Goal: Navigation & Orientation: Find specific page/section

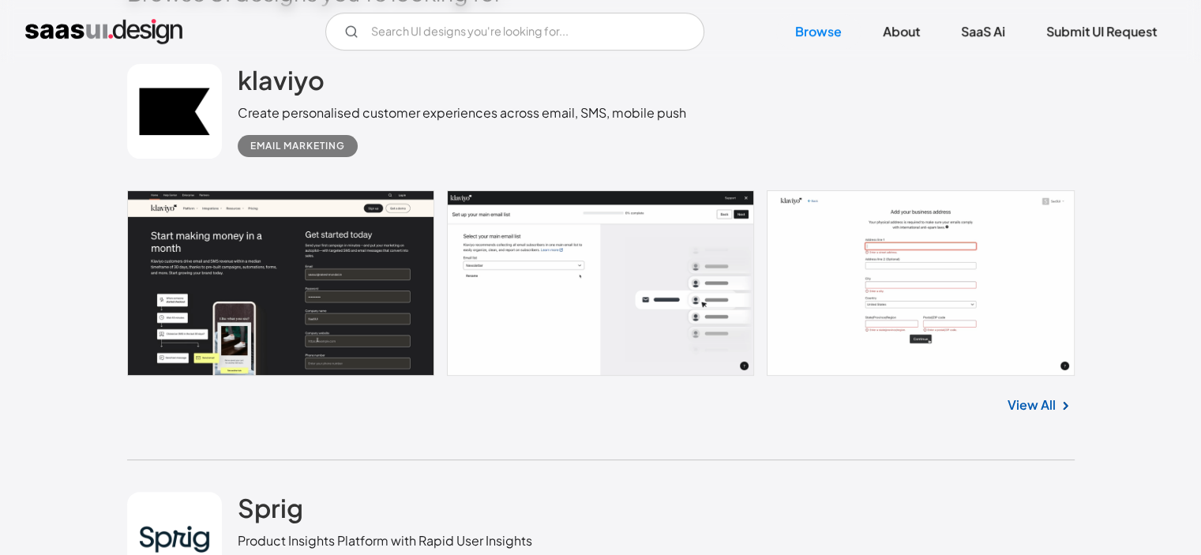
scroll to position [420, 0]
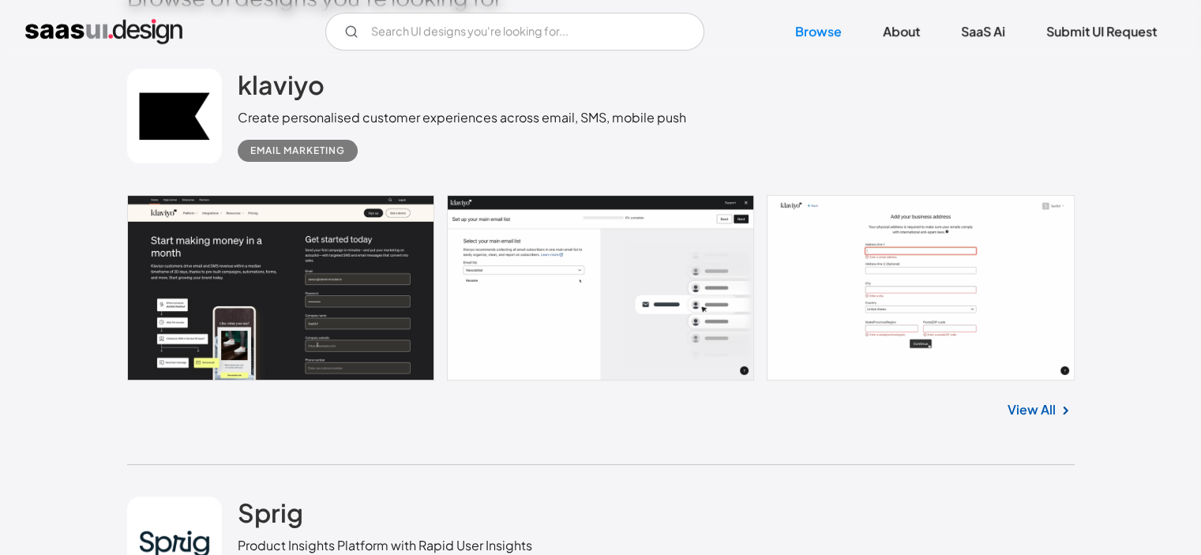
click at [941, 306] on link at bounding box center [601, 288] width 948 height 186
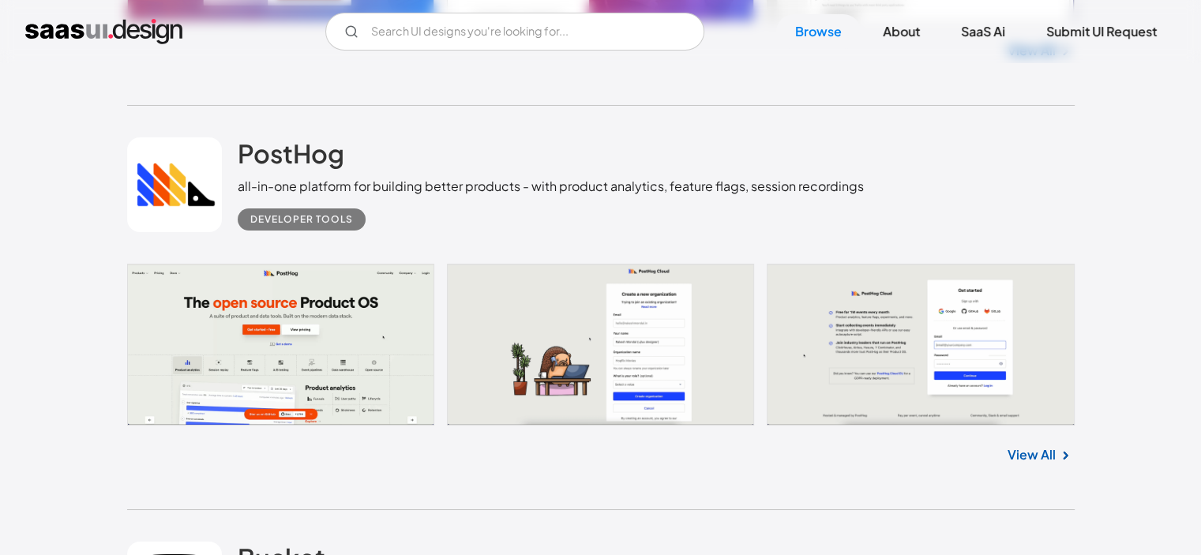
scroll to position [5937, 0]
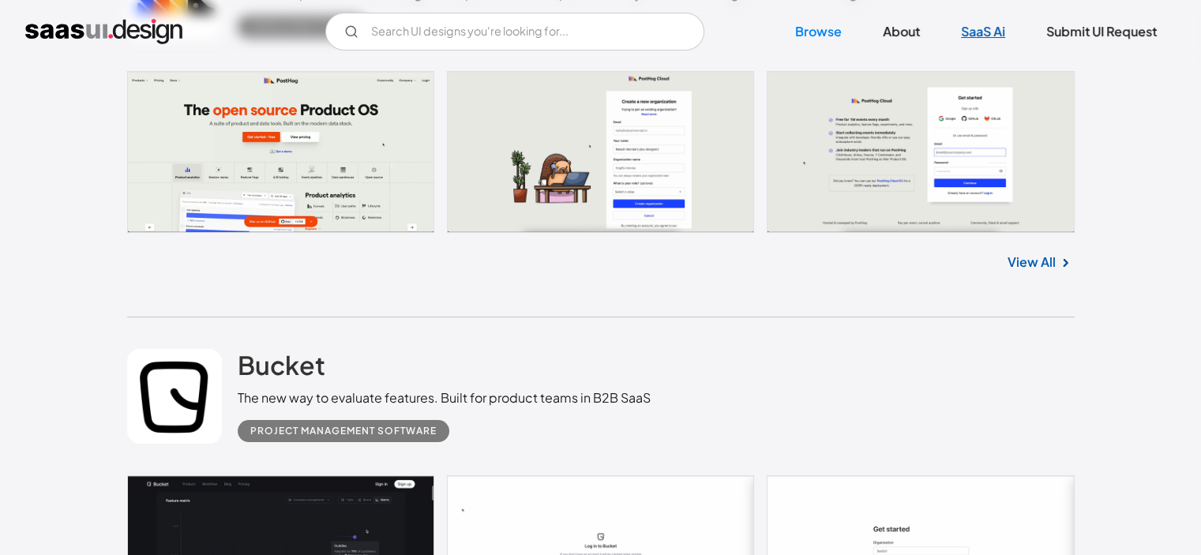
click at [1003, 35] on link "SaaS Ai" at bounding box center [983, 31] width 82 height 35
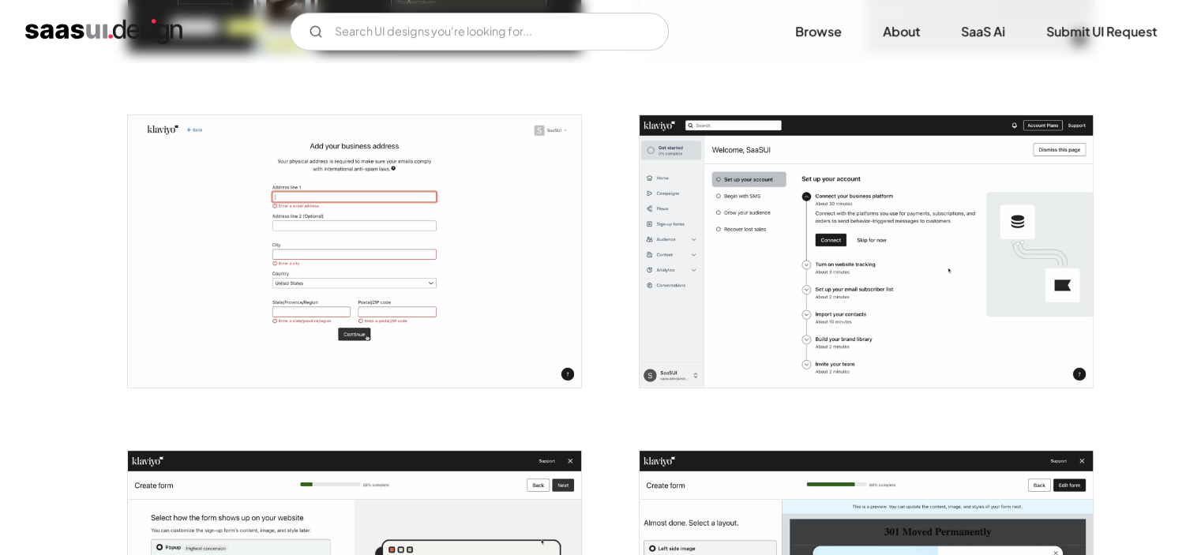
scroll to position [638, 0]
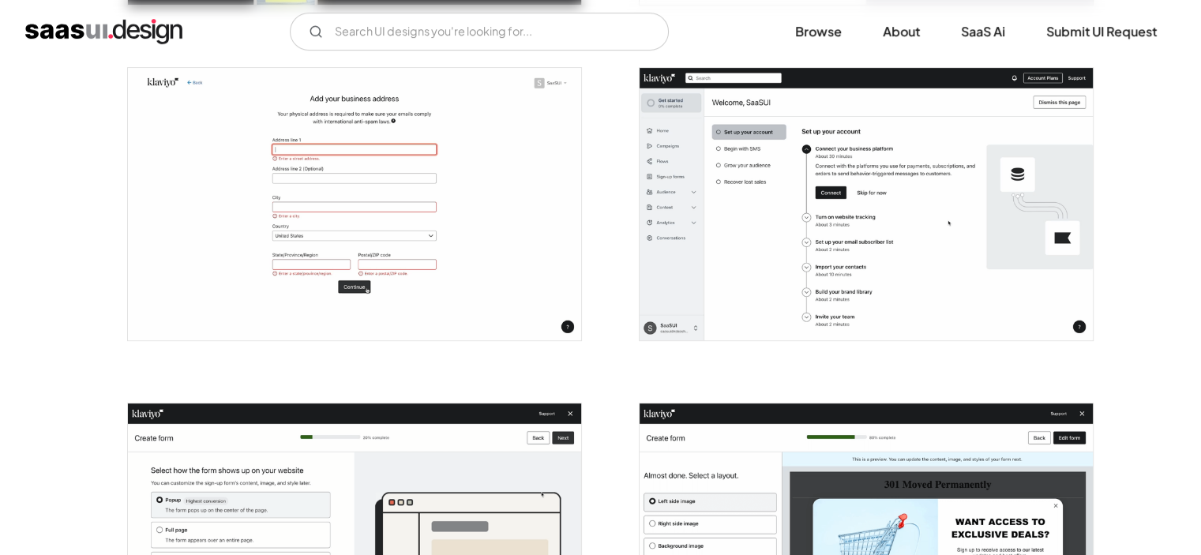
click at [452, 216] on img "open lightbox" at bounding box center [354, 204] width 453 height 272
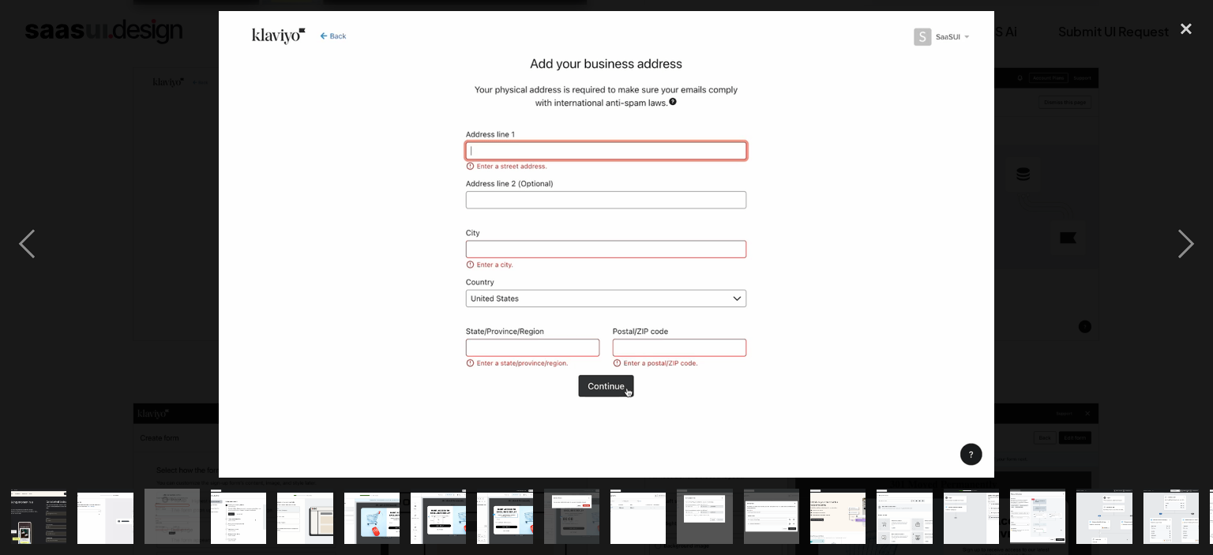
click at [1084, 246] on div at bounding box center [606, 244] width 1213 height 467
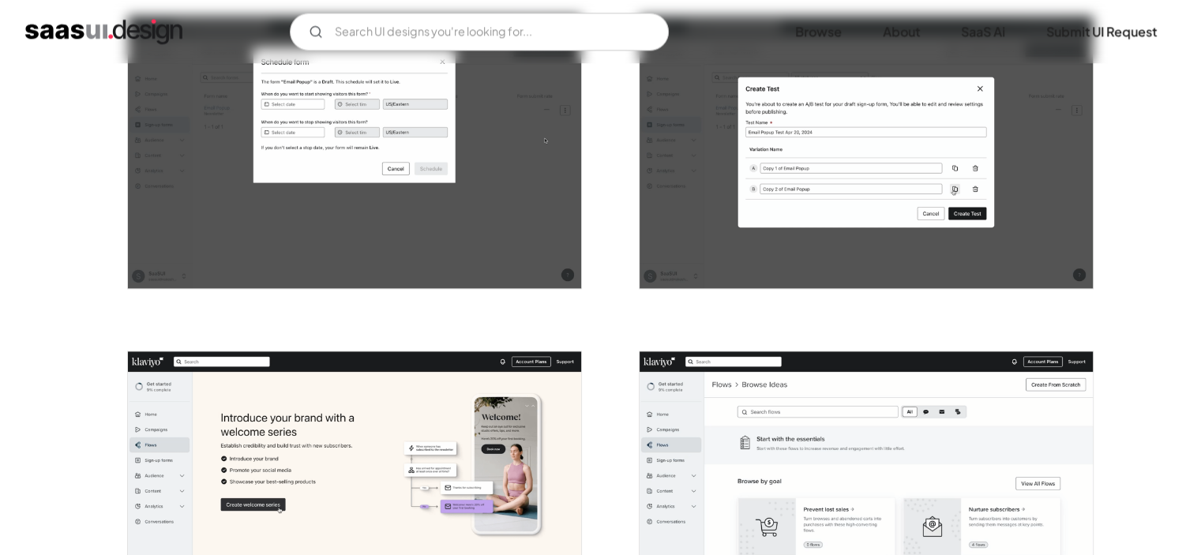
scroll to position [2044, 0]
